Goal: Navigation & Orientation: Find specific page/section

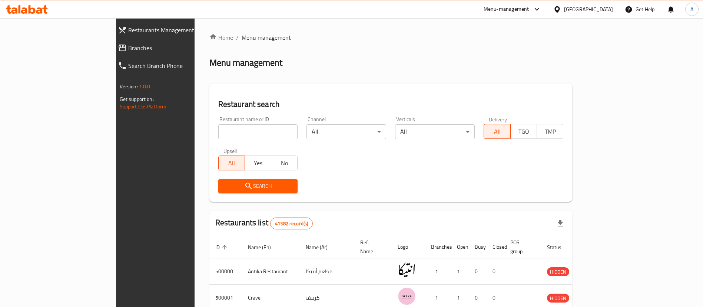
click at [128, 48] on span "Branches" at bounding box center [177, 47] width 99 height 9
click at [128, 52] on span "Branches" at bounding box center [177, 47] width 99 height 9
click at [135, 49] on span "Branches" at bounding box center [181, 47] width 92 height 9
